Goal: Information Seeking & Learning: Check status

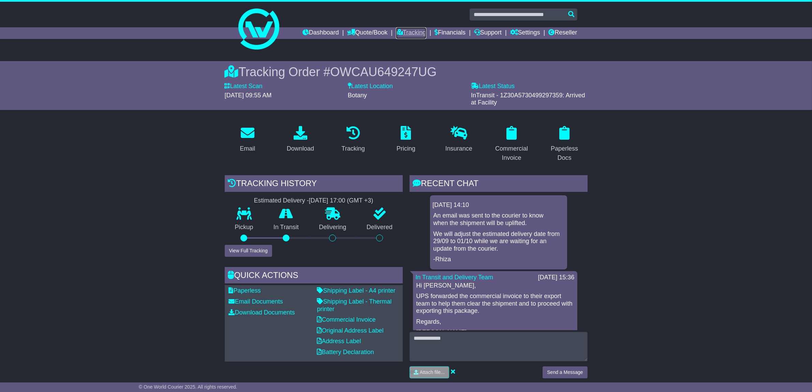
click at [414, 31] on link "Tracking" at bounding box center [411, 33] width 30 height 12
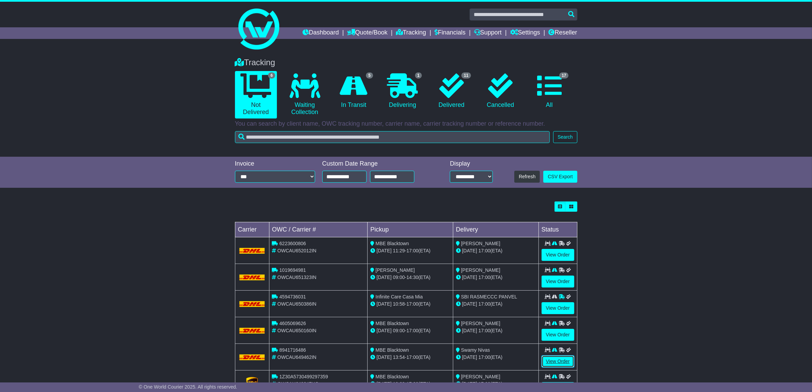
click at [554, 361] on link "View Order" at bounding box center [558, 361] width 33 height 12
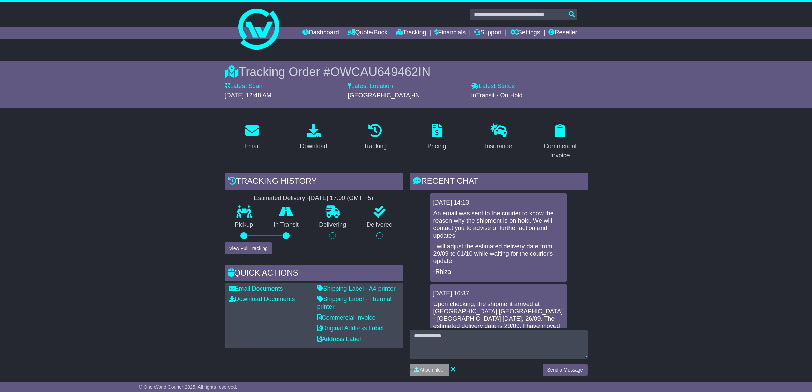
click at [251, 248] on button "View Full Tracking" at bounding box center [248, 248] width 47 height 12
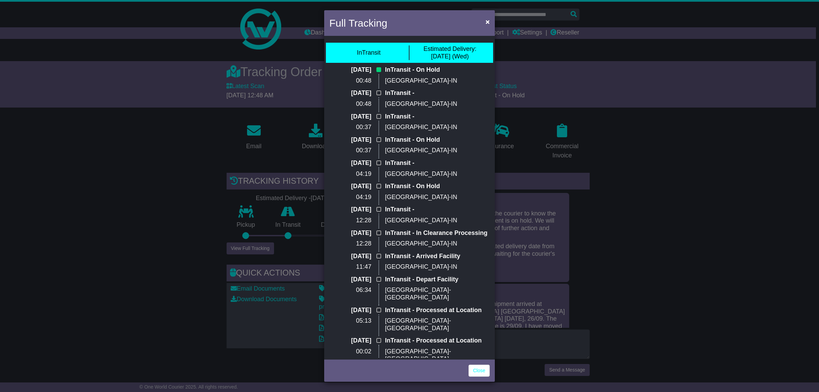
click at [621, 260] on div "Full Tracking × InTransit Estimated Delivery: [DATE] (Wed) [DATE] 00:48 InTrans…" at bounding box center [409, 196] width 819 height 392
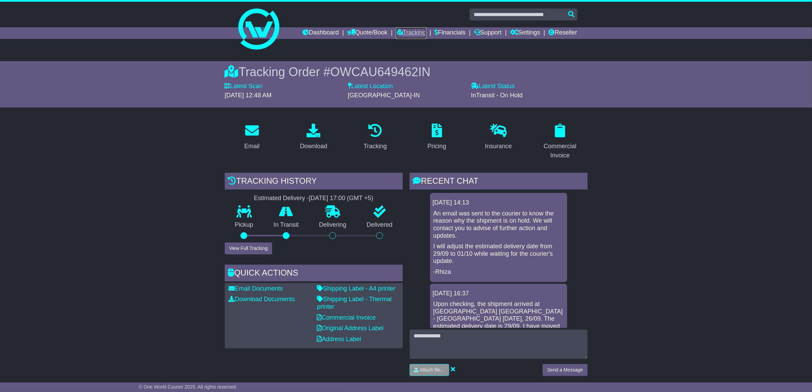
click at [406, 31] on link "Tracking" at bounding box center [411, 33] width 30 height 12
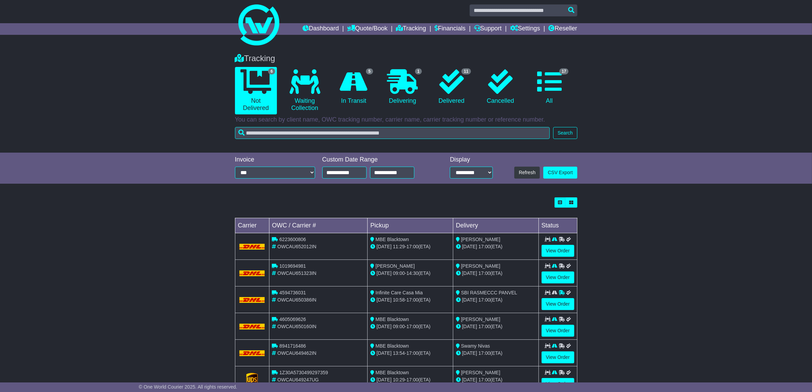
scroll to position [31, 0]
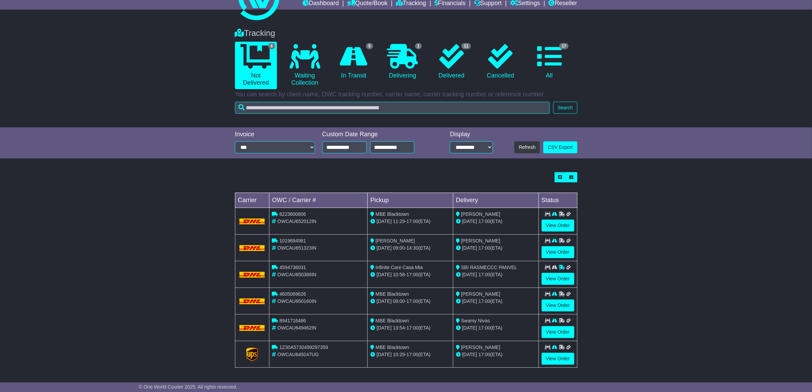
drag, startPoint x: 813, startPoint y: 159, endPoint x: 813, endPoint y: 193, distance: 33.8
click at [812, 193] on html "blacktown@mbe.com.au Logout Vani Pulipati blacktown@mbe.com.au 02 8005 4199 Cha…" at bounding box center [406, 167] width 812 height 392
click at [559, 360] on link "View Order" at bounding box center [558, 358] width 33 height 12
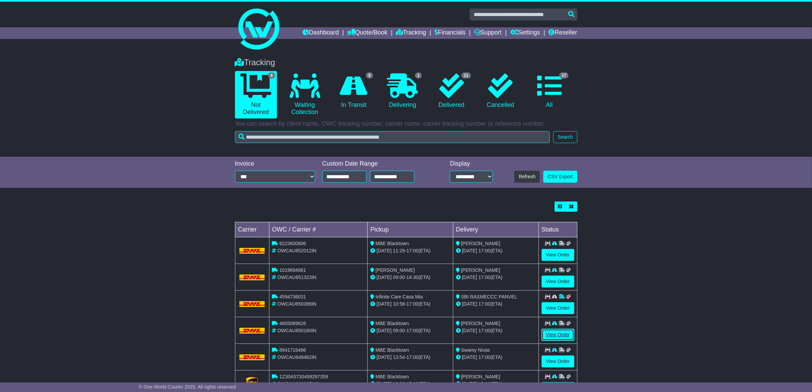
click at [556, 333] on link "View Order" at bounding box center [558, 334] width 33 height 12
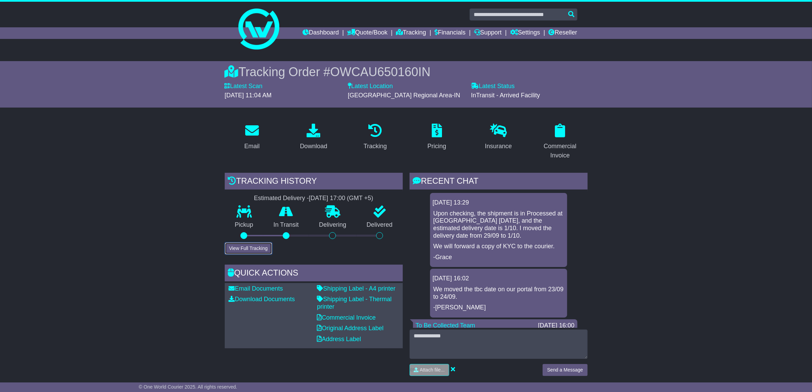
click at [263, 251] on button "View Full Tracking" at bounding box center [248, 248] width 47 height 12
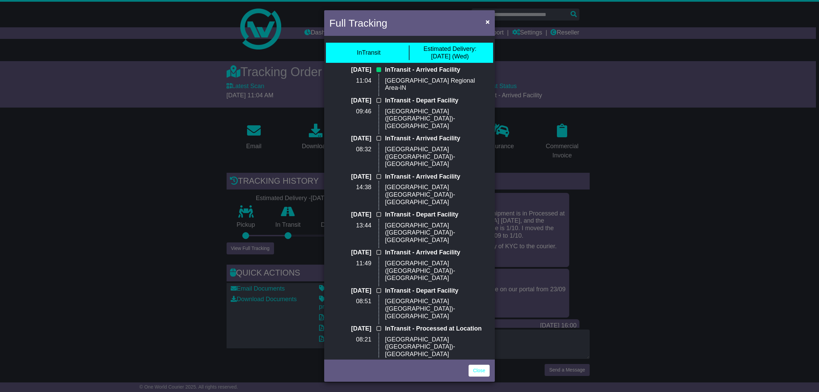
drag, startPoint x: 734, startPoint y: 253, endPoint x: 725, endPoint y: 256, distance: 9.6
click at [730, 254] on div "Full Tracking × InTransit Estimated Delivery: 01 Oct (Wed) 29 Sep 2025 11:04 In…" at bounding box center [409, 196] width 819 height 392
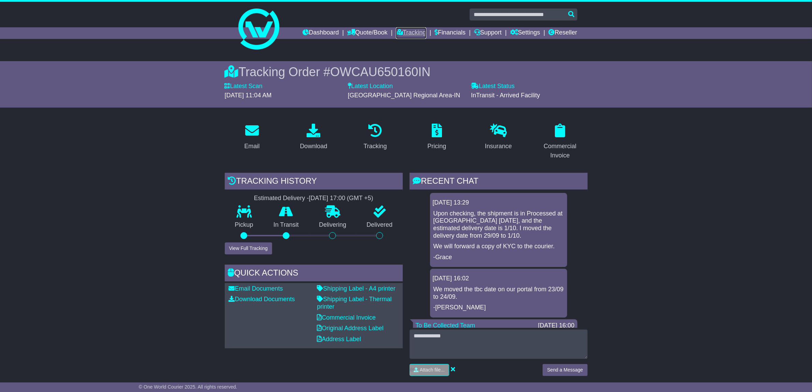
click at [410, 31] on link "Tracking" at bounding box center [411, 33] width 30 height 12
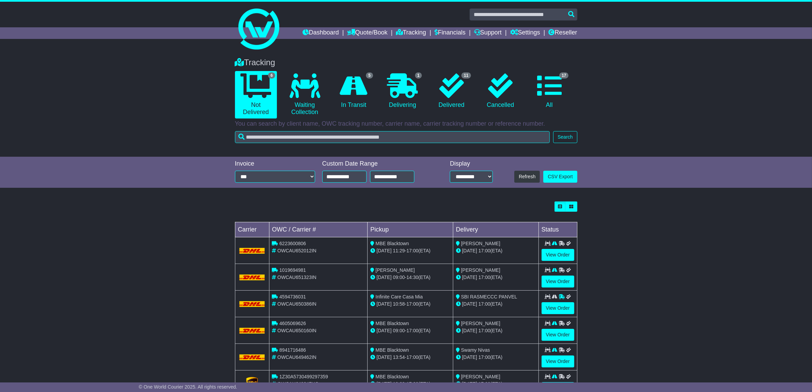
scroll to position [31, 0]
